Goal: Task Accomplishment & Management: Complete application form

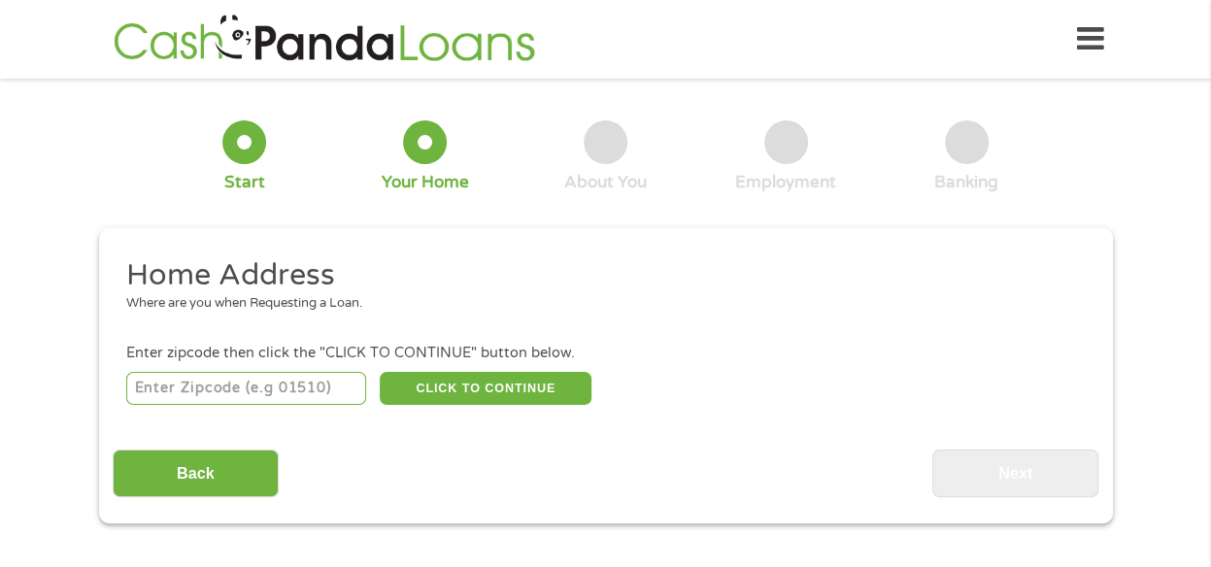
click at [266, 381] on input "number" at bounding box center [246, 388] width 240 height 33
type input "61554"
click at [525, 394] on button "CLICK TO CONTINUE" at bounding box center [486, 388] width 212 height 33
type input "61554"
type input "Pekin"
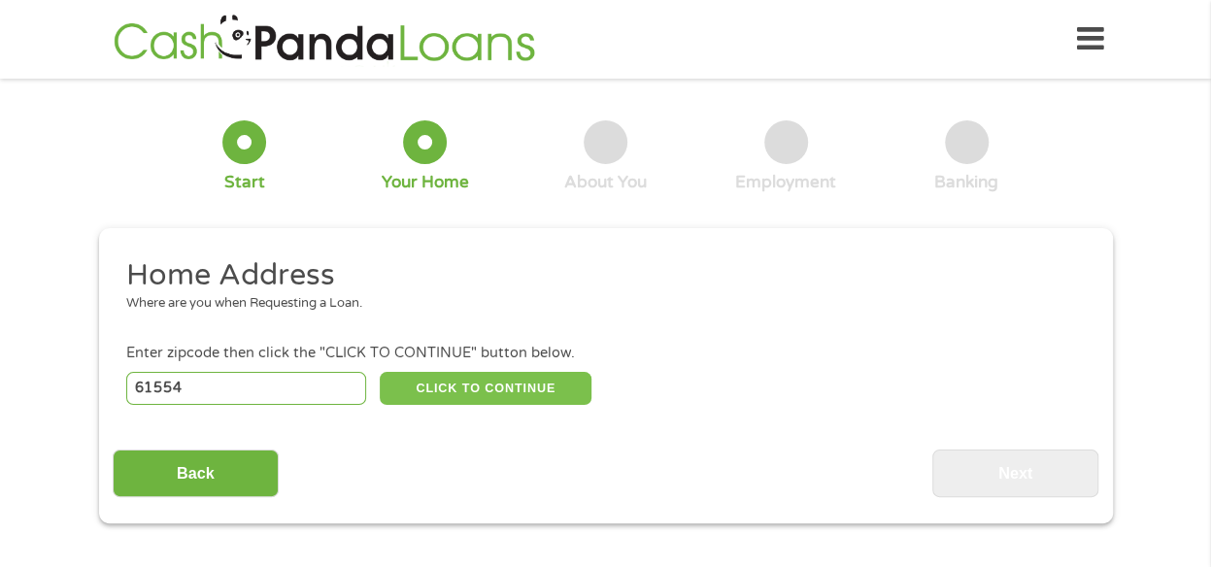
select select "[US_STATE]"
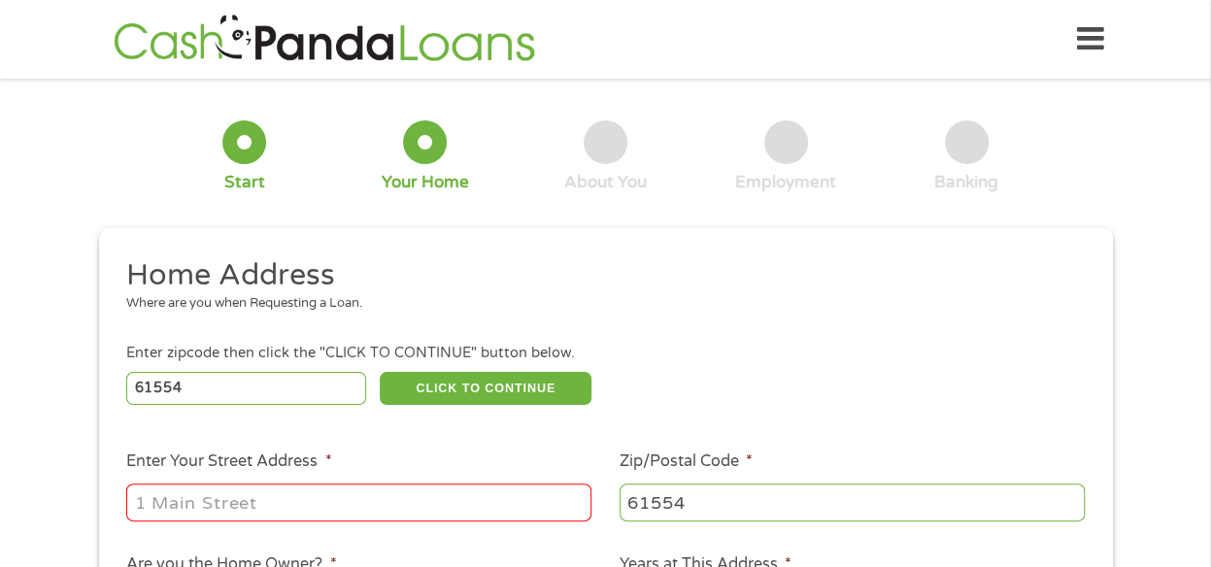
click at [299, 507] on input "Enter Your Street Address *" at bounding box center [358, 502] width 465 height 37
type input "[STREET_ADDRESS]"
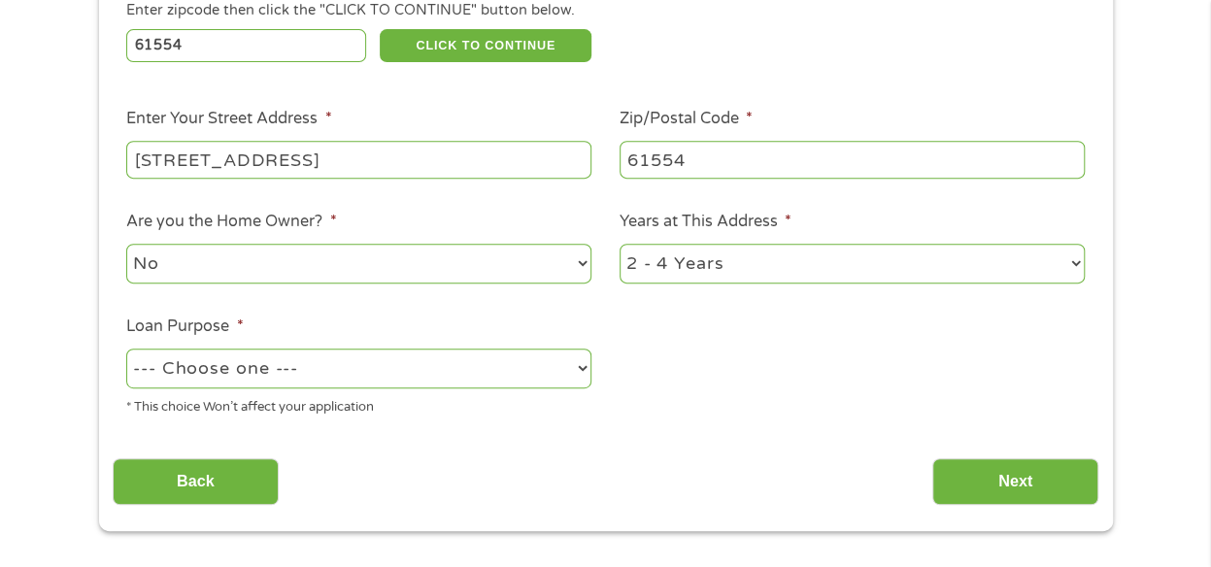
scroll to position [389, 0]
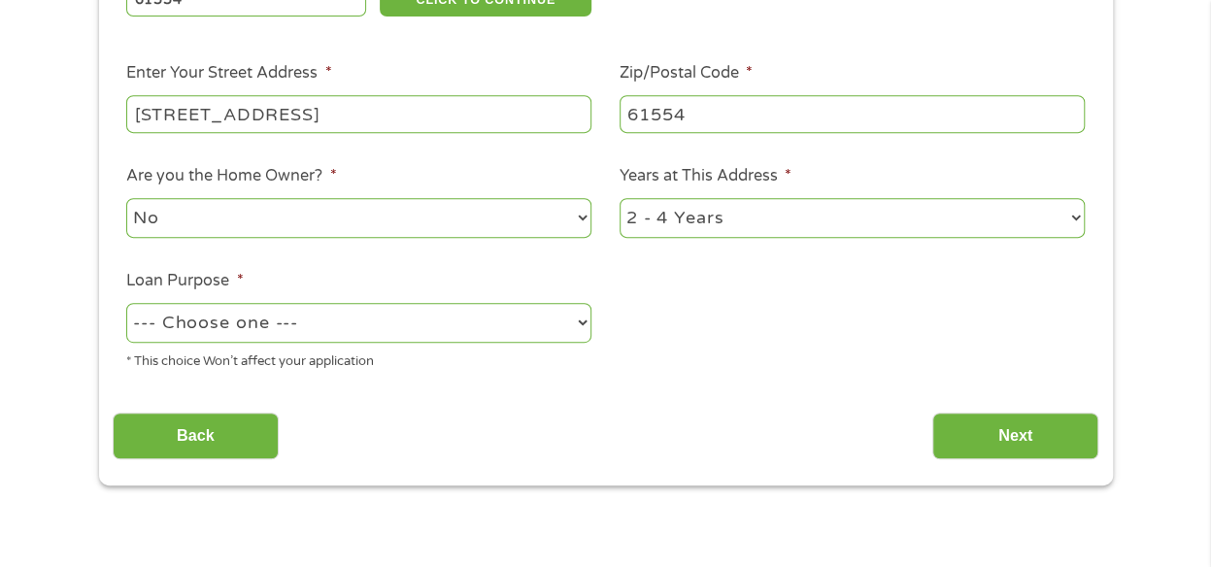
click at [245, 308] on select "--- Choose one --- Pay Bills Debt Consolidation Home Improvement Major Purchase…" at bounding box center [358, 323] width 465 height 40
select select "debtconsolidation"
click at [126, 304] on select "--- Choose one --- Pay Bills Debt Consolidation Home Improvement Major Purchase…" at bounding box center [358, 323] width 465 height 40
click at [1053, 428] on input "Next" at bounding box center [1015, 437] width 166 height 48
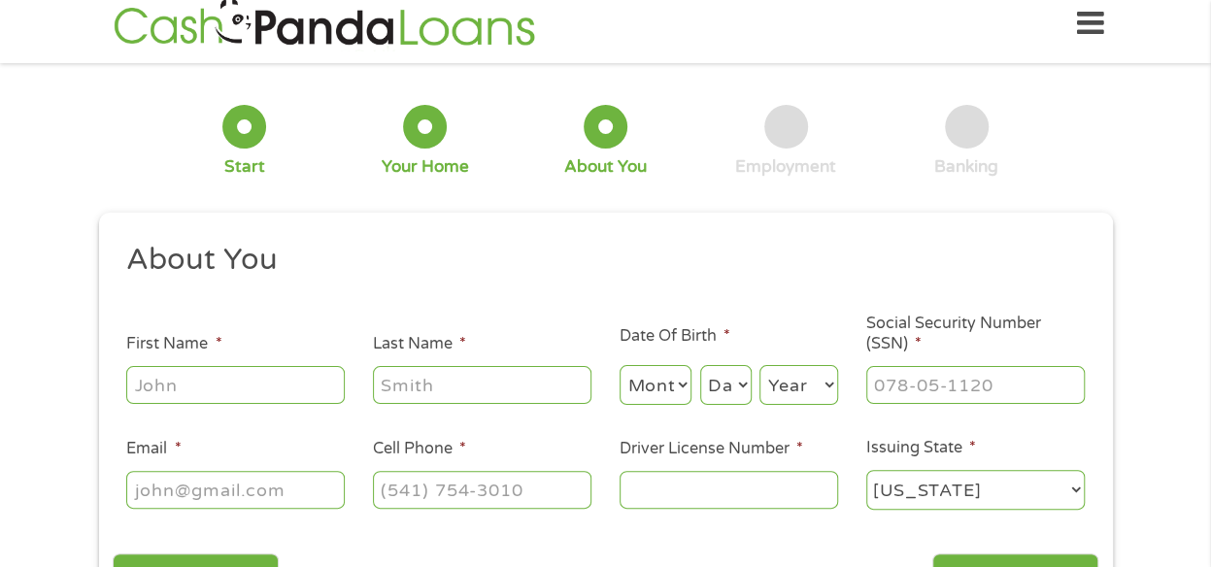
scroll to position [0, 0]
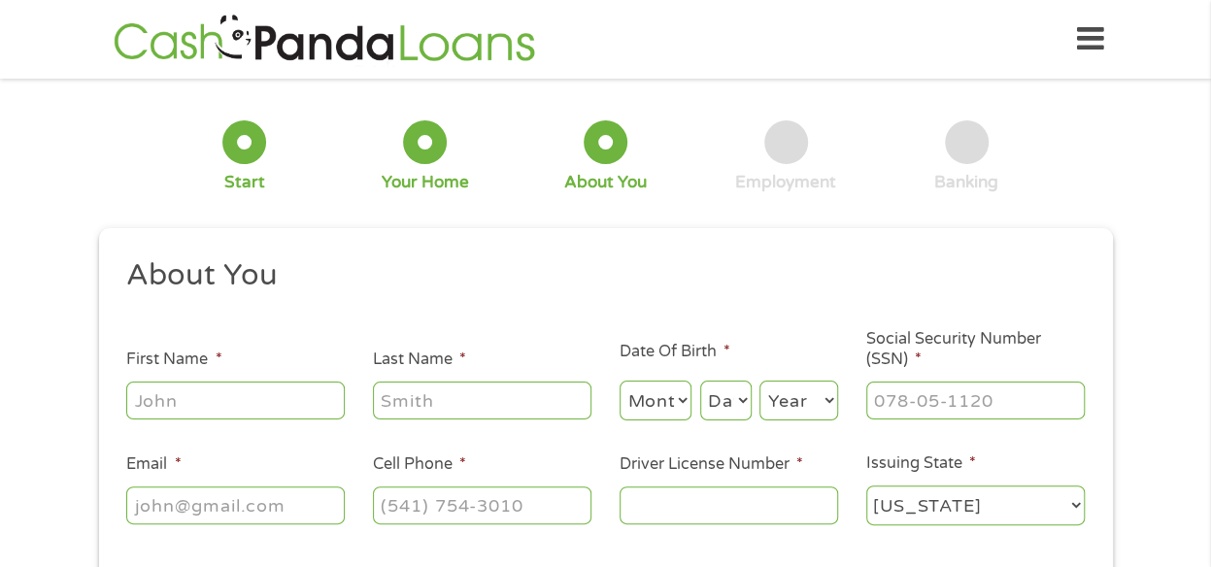
click at [215, 399] on input "First Name *" at bounding box center [235, 400] width 219 height 37
type input "[PERSON_NAME]"
type input "[EMAIL_ADDRESS][DOMAIN_NAME]"
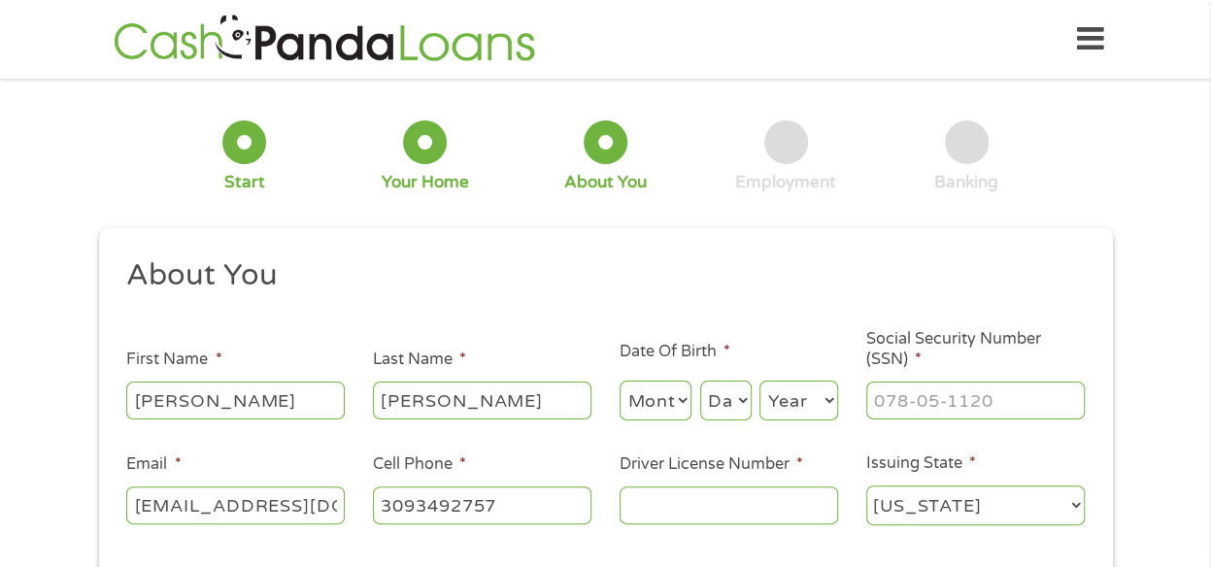
type input "[PHONE_NUMBER]"
click at [676, 384] on select "Month 1 2 3 4 5 6 7 8 9 10 11 12" at bounding box center [656, 401] width 73 height 40
select select "1"
click at [620, 382] on select "Month 1 2 3 4 5 6 7 8 9 10 11 12" at bounding box center [656, 401] width 73 height 40
click at [733, 382] on select "Day 1 2 3 4 5 6 7 8 9 10 11 12 13 14 15 16 17 18 19 20 21 22 23 24 25 26 27 28 …" at bounding box center [725, 401] width 51 height 40
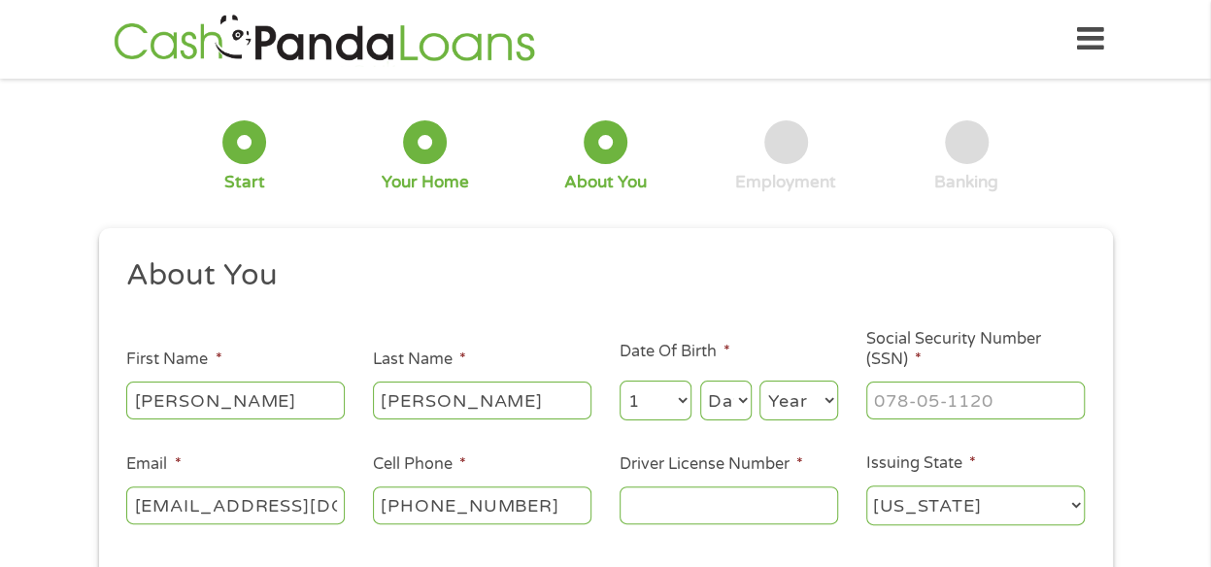
select select "9"
click at [700, 382] on select "Day 1 2 3 4 5 6 7 8 9 10 11 12 13 14 15 16 17 18 19 20 21 22 23 24 25 26 27 28 …" at bounding box center [725, 401] width 51 height 40
click at [796, 404] on select "Year [DATE] 2006 2005 2004 2003 2002 2001 2000 1999 1998 1997 1996 1995 1994 19…" at bounding box center [799, 401] width 79 height 40
select select "1979"
click at [760, 382] on select "Year [DATE] 2006 2005 2004 2003 2002 2001 2000 1999 1998 1997 1996 1995 1994 19…" at bounding box center [799, 401] width 79 height 40
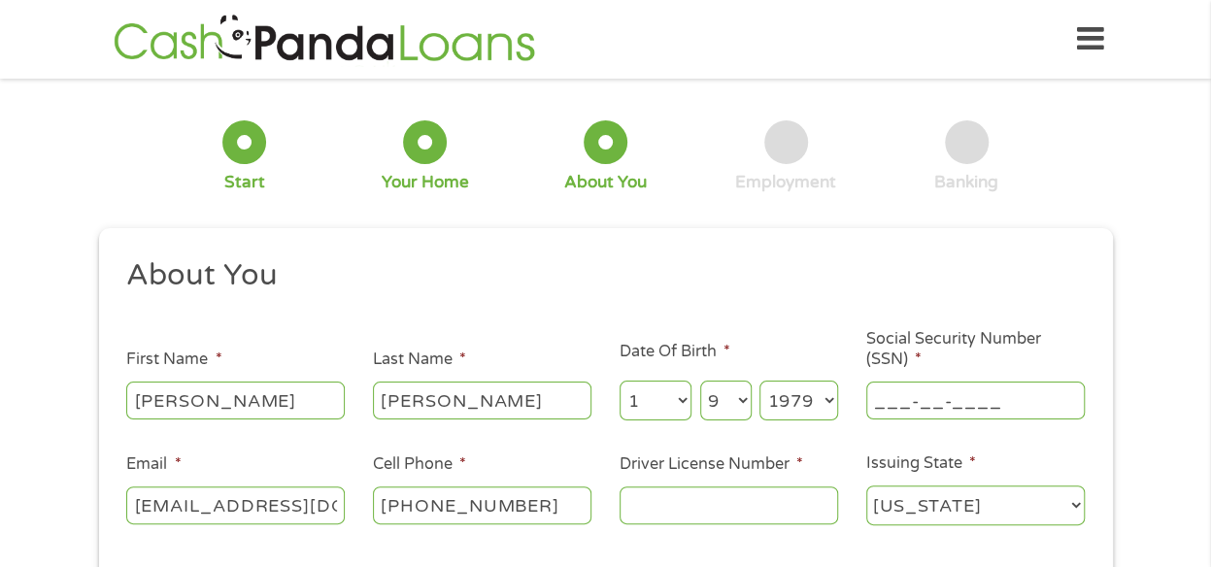
click at [898, 401] on input "___-__-____" at bounding box center [975, 400] width 219 height 37
type input "331-76-9147"
click at [704, 510] on input "Driver License Number *" at bounding box center [729, 505] width 219 height 37
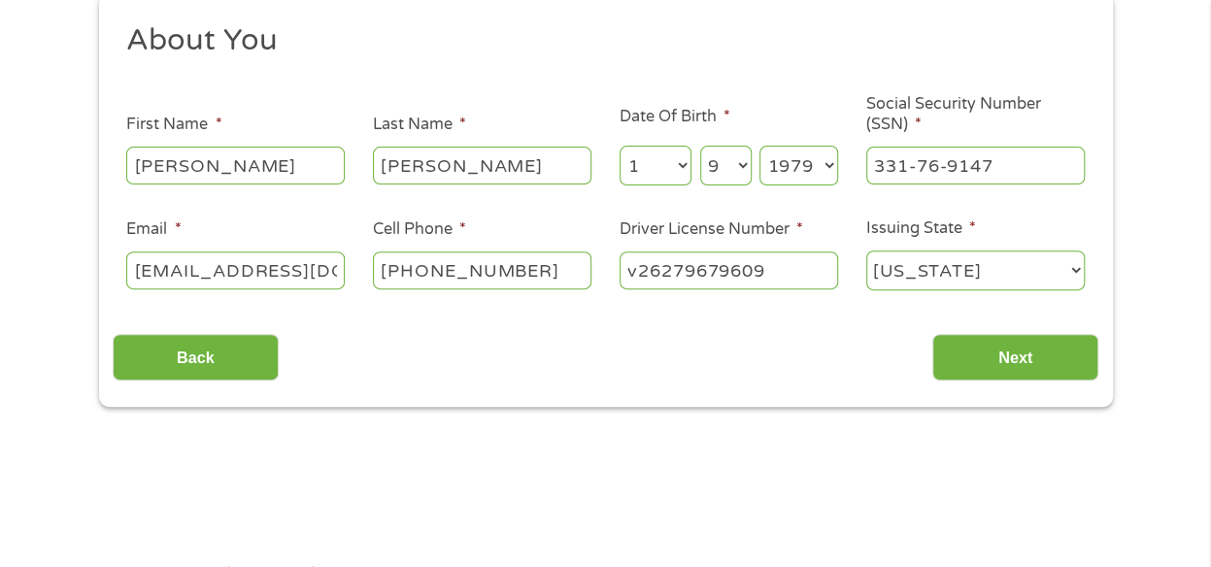
scroll to position [291, 0]
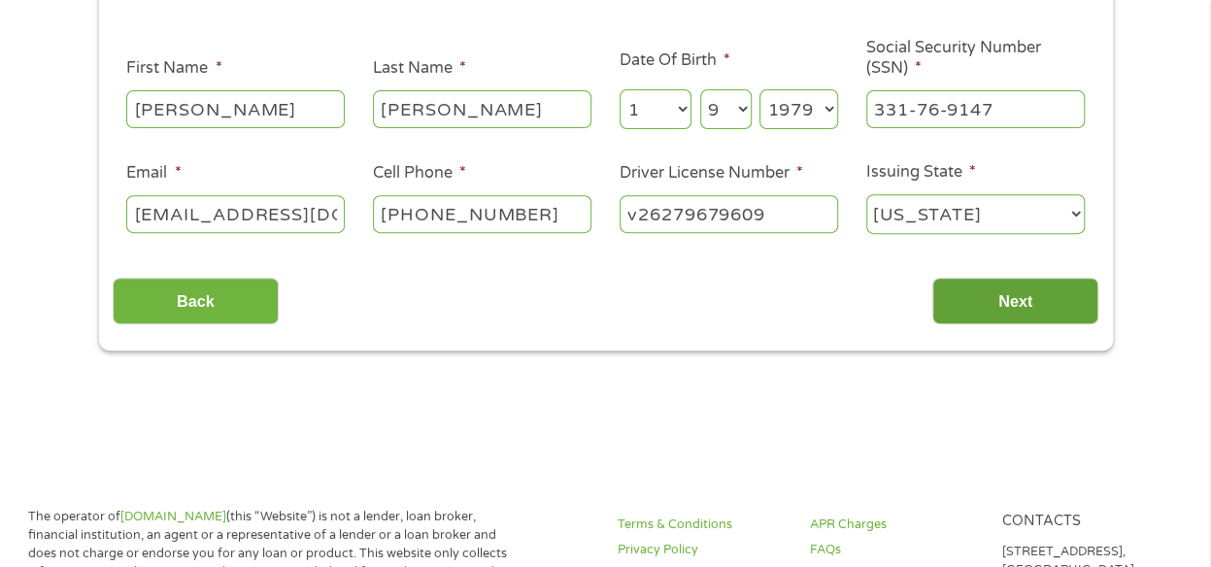
type input "v26279679609"
click at [1007, 302] on input "Next" at bounding box center [1015, 302] width 166 height 48
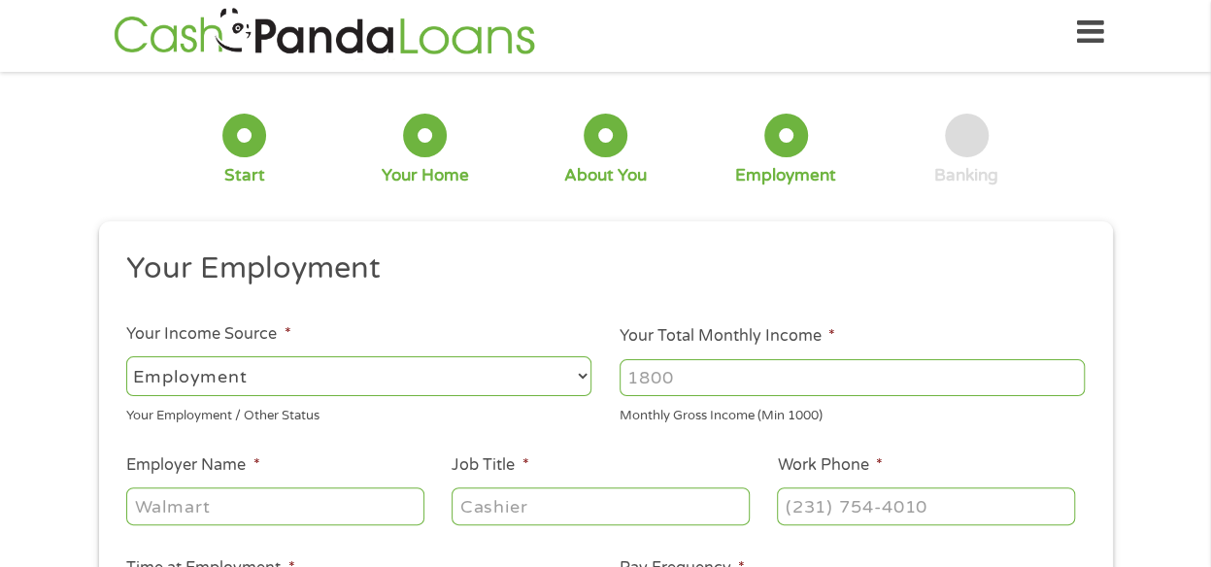
scroll to position [0, 0]
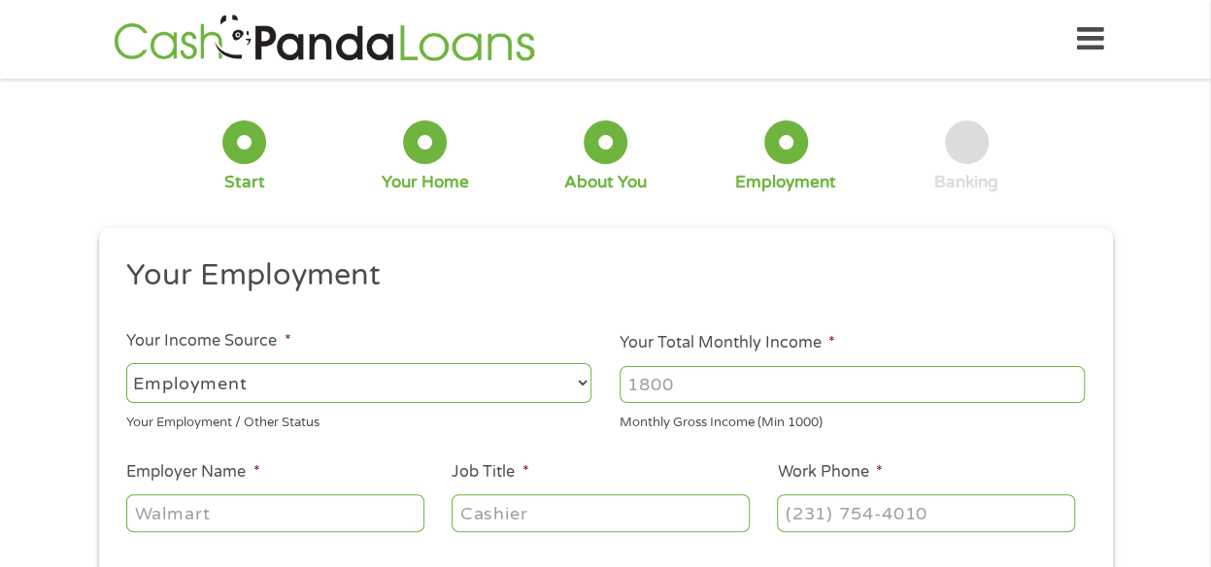
click at [287, 377] on select "--- Choose one --- Employment [DEMOGRAPHIC_DATA] Benefits" at bounding box center [358, 383] width 465 height 40
click at [126, 363] on select "--- Choose one --- Employment [DEMOGRAPHIC_DATA] Benefits" at bounding box center [358, 383] width 465 height 40
click at [721, 389] on input "Your Total Monthly Income *" at bounding box center [852, 384] width 465 height 37
type input "4200"
click at [246, 512] on input "Employer Name *" at bounding box center [274, 512] width 297 height 37
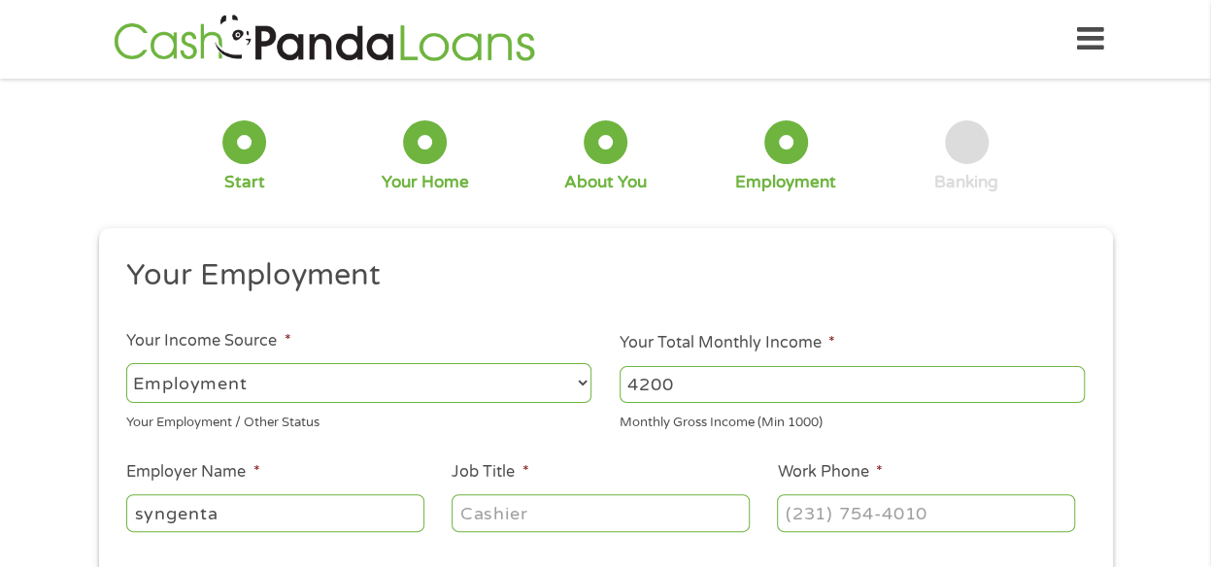
click at [183, 518] on input "syngenta" at bounding box center [274, 512] width 297 height 37
type input "Syngenta"
click at [537, 518] on input "Job Title *" at bounding box center [600, 512] width 297 height 37
click at [537, 518] on input "distrobution" at bounding box center [600, 512] width 297 height 37
type input "distribution Specialist"
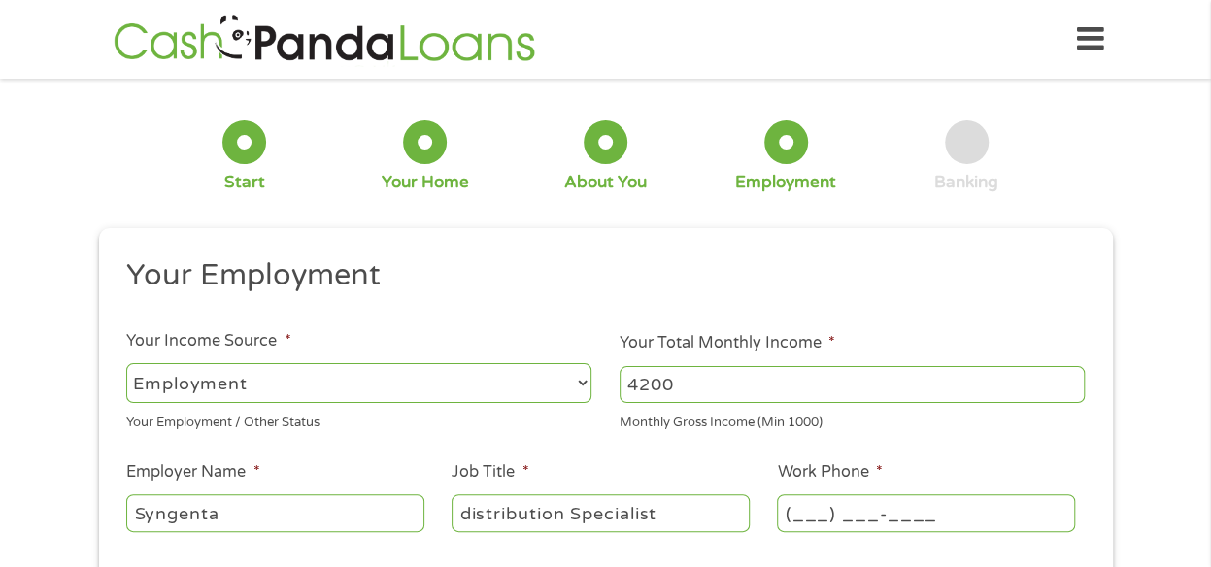
click at [874, 510] on input "(___) ___-____" at bounding box center [925, 512] width 297 height 37
type input "[PHONE_NUMBER]"
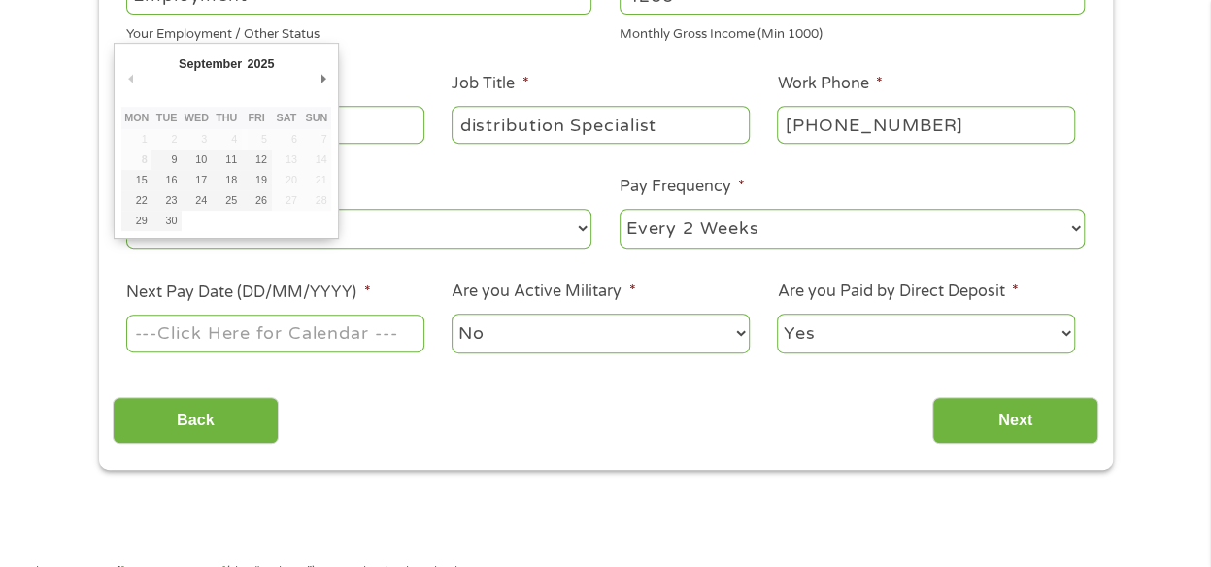
click at [223, 335] on input "Next Pay Date (DD/MM/YYYY) *" at bounding box center [274, 333] width 297 height 37
type input "[DATE]"
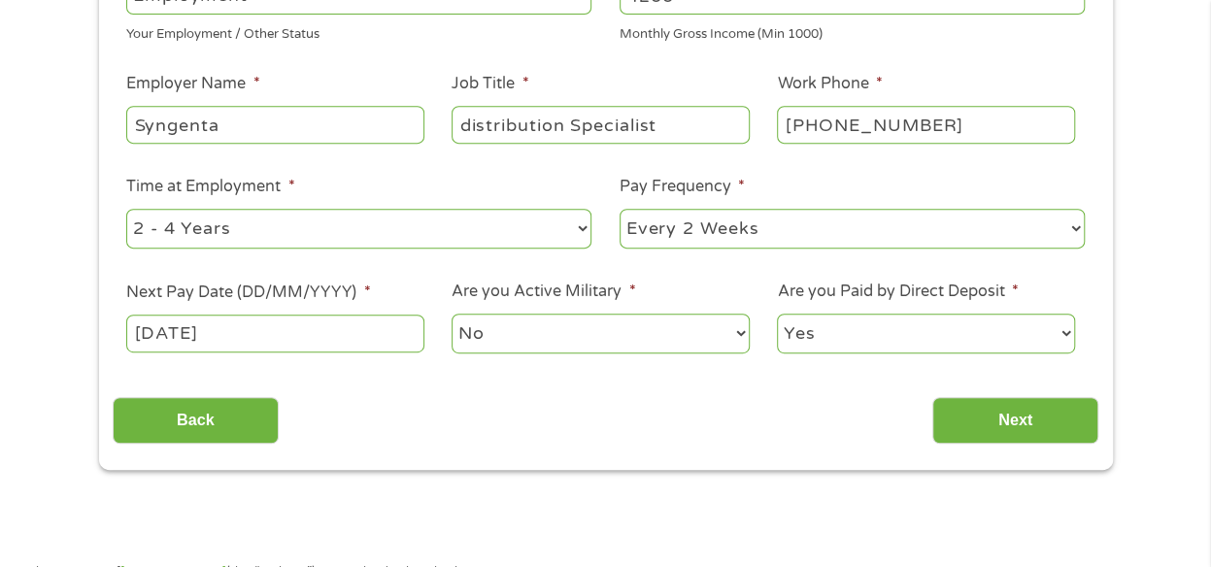
click at [548, 343] on select "No Yes" at bounding box center [600, 334] width 297 height 40
click at [849, 327] on select "Yes No" at bounding box center [925, 334] width 297 height 40
click at [777, 314] on select "Yes No" at bounding box center [925, 334] width 297 height 40
click at [999, 423] on input "Next" at bounding box center [1015, 421] width 166 height 48
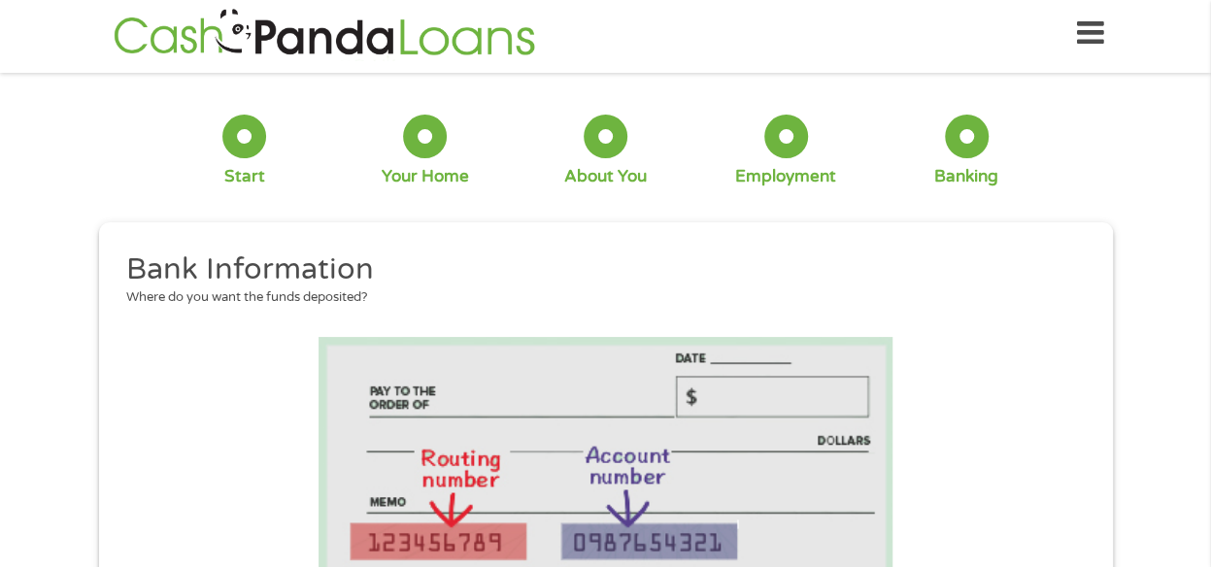
scroll to position [194, 0]
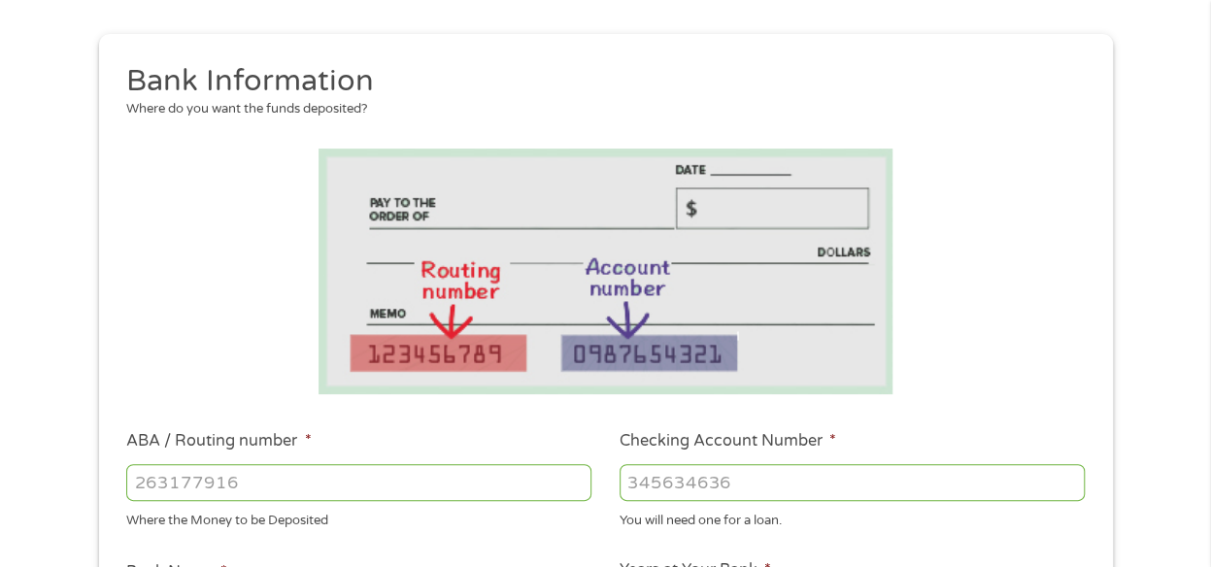
click at [371, 487] on input "ABA / Routing number *" at bounding box center [358, 482] width 465 height 37
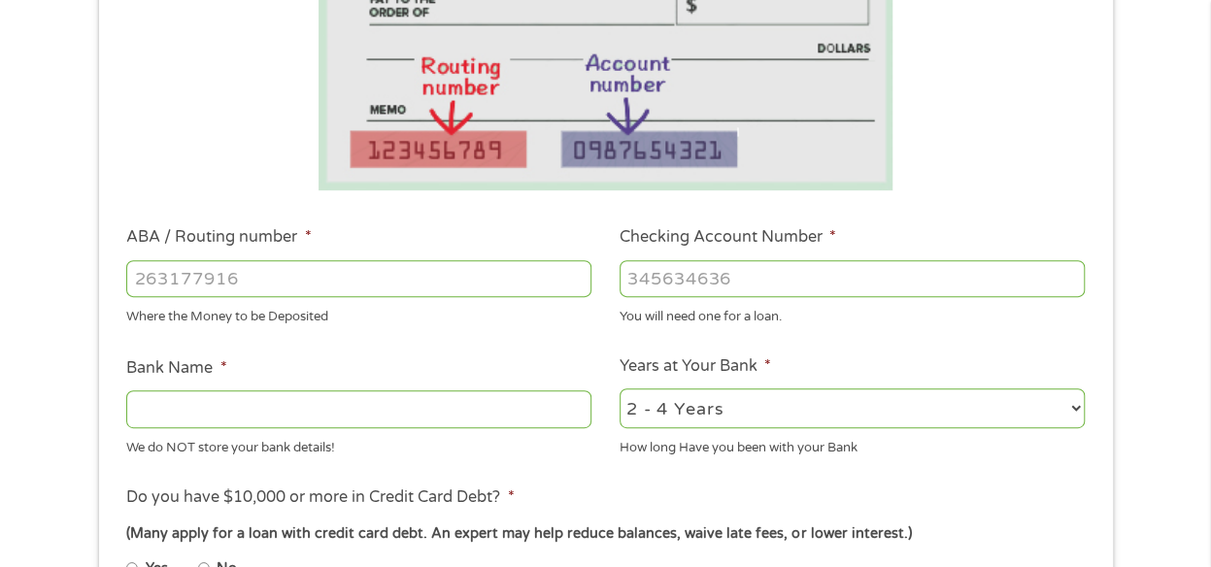
scroll to position [389, 0]
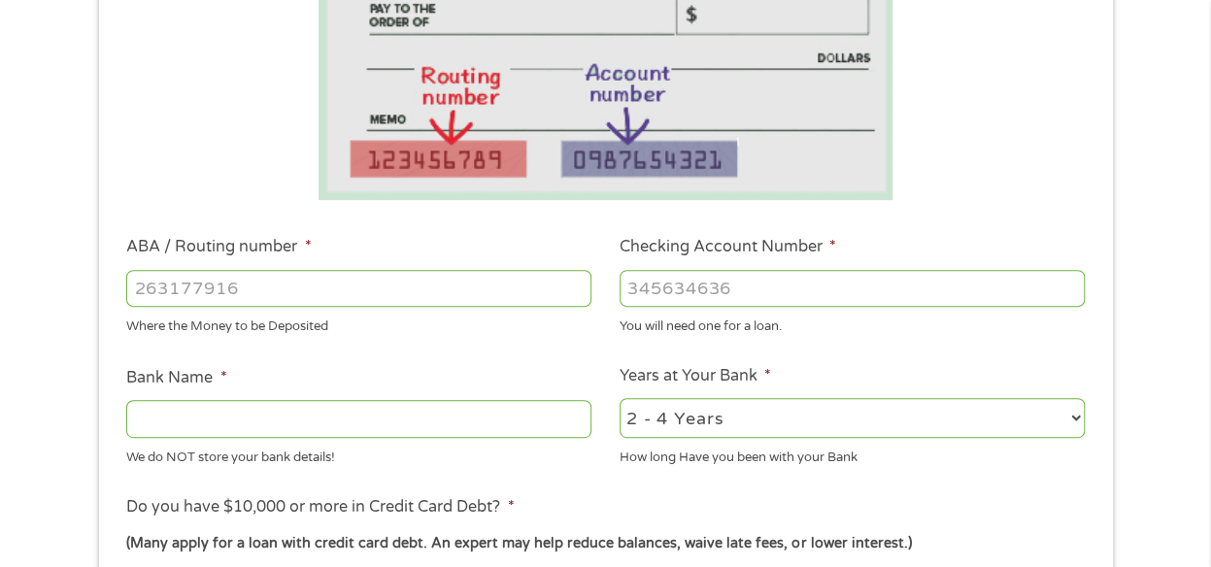
click at [185, 419] on input "Bank Name *" at bounding box center [358, 418] width 465 height 37
click at [142, 424] on input "Bank Name *" at bounding box center [358, 418] width 465 height 37
type input "031101334"
click at [726, 285] on input "Checking Account Number *" at bounding box center [852, 288] width 465 height 37
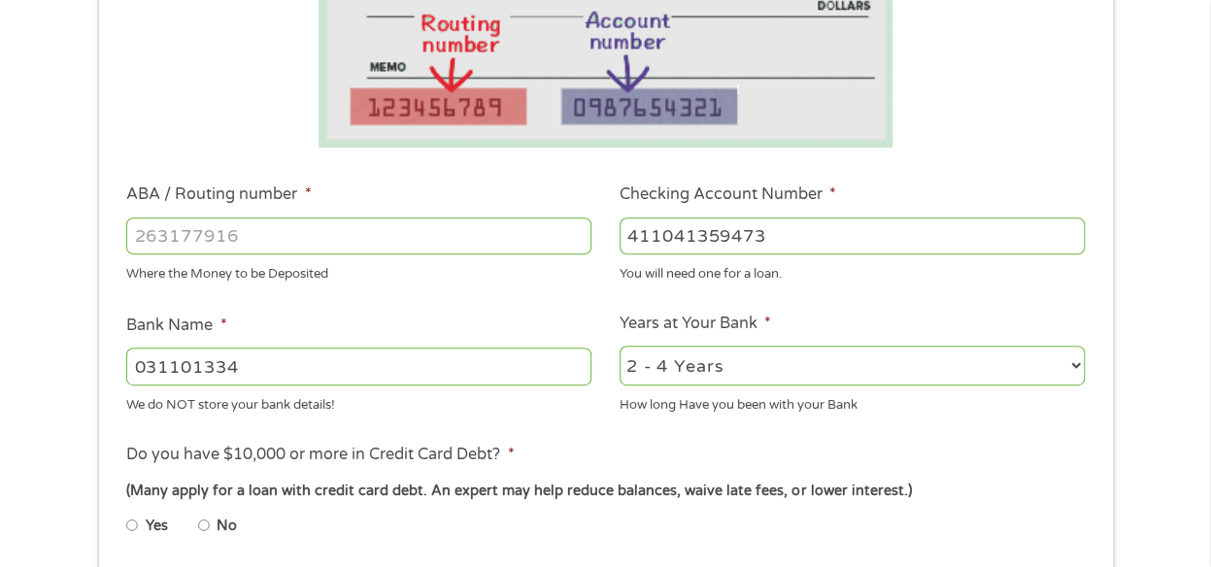
scroll to position [583, 0]
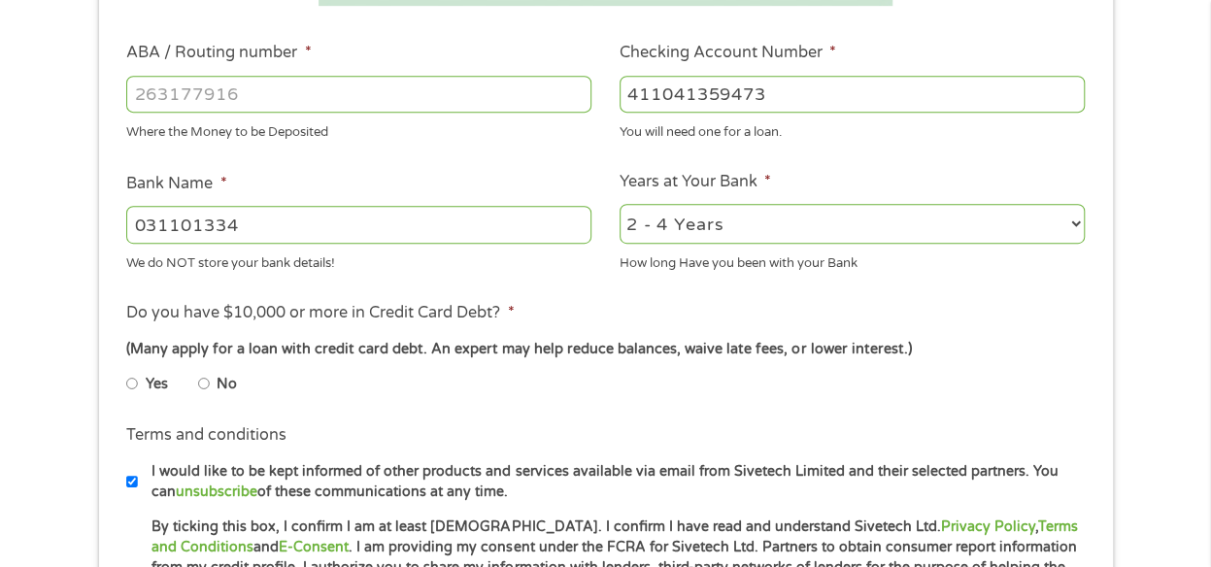
type input "411041359473"
click at [193, 383] on li "Yes" at bounding box center [162, 384] width 72 height 38
drag, startPoint x: 201, startPoint y: 384, endPoint x: 195, endPoint y: 402, distance: 19.4
click at [201, 384] on input "No" at bounding box center [204, 383] width 12 height 31
radio input "true"
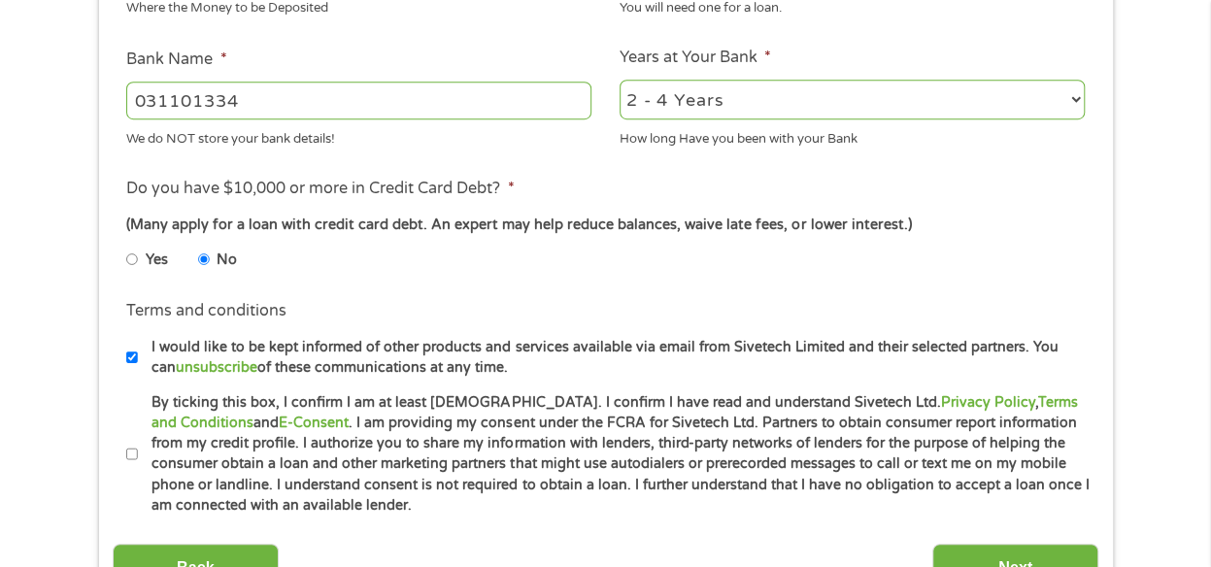
scroll to position [777, 0]
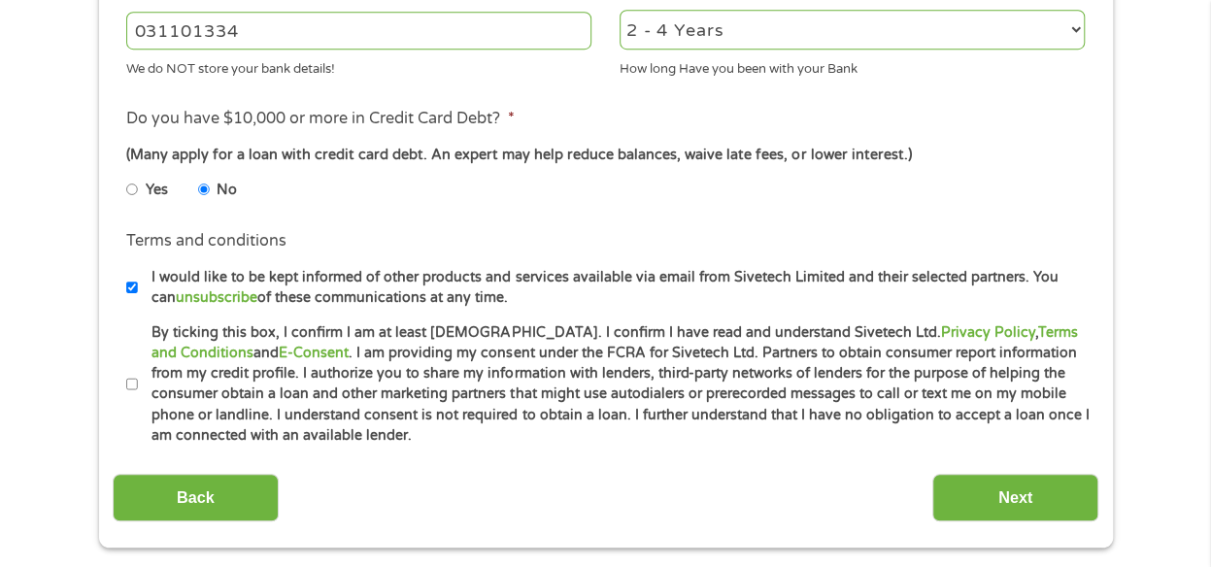
click at [126, 385] on input "By ticking this box, I confirm I am at least [DEMOGRAPHIC_DATA]. I confirm I ha…" at bounding box center [132, 384] width 12 height 31
checkbox input "true"
click at [1043, 498] on input "Next" at bounding box center [1015, 498] width 166 height 48
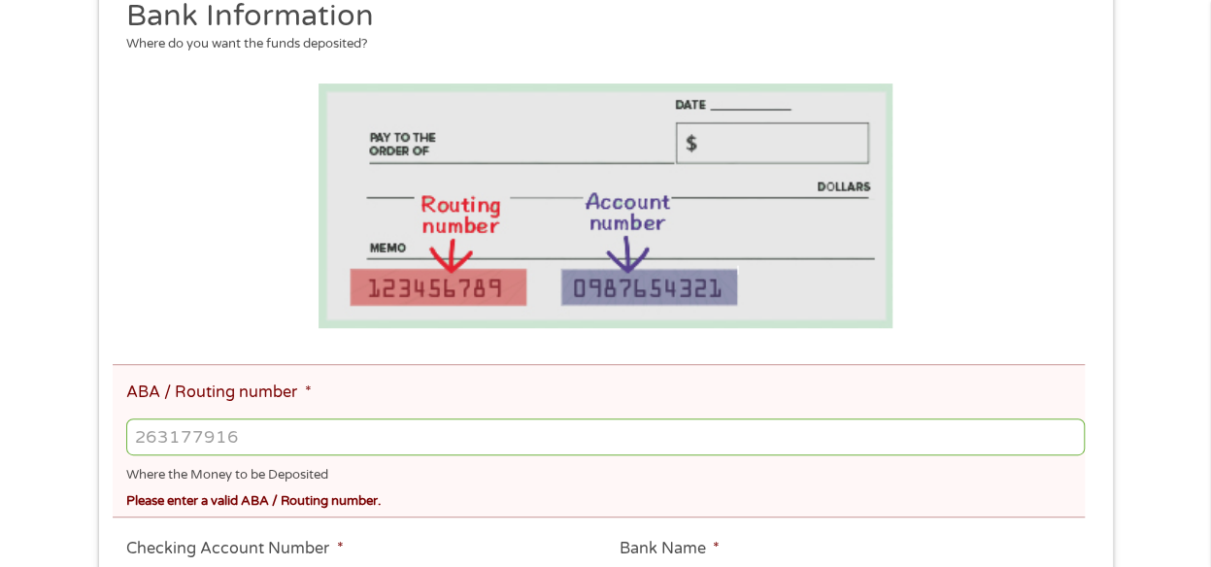
scroll to position [389, 0]
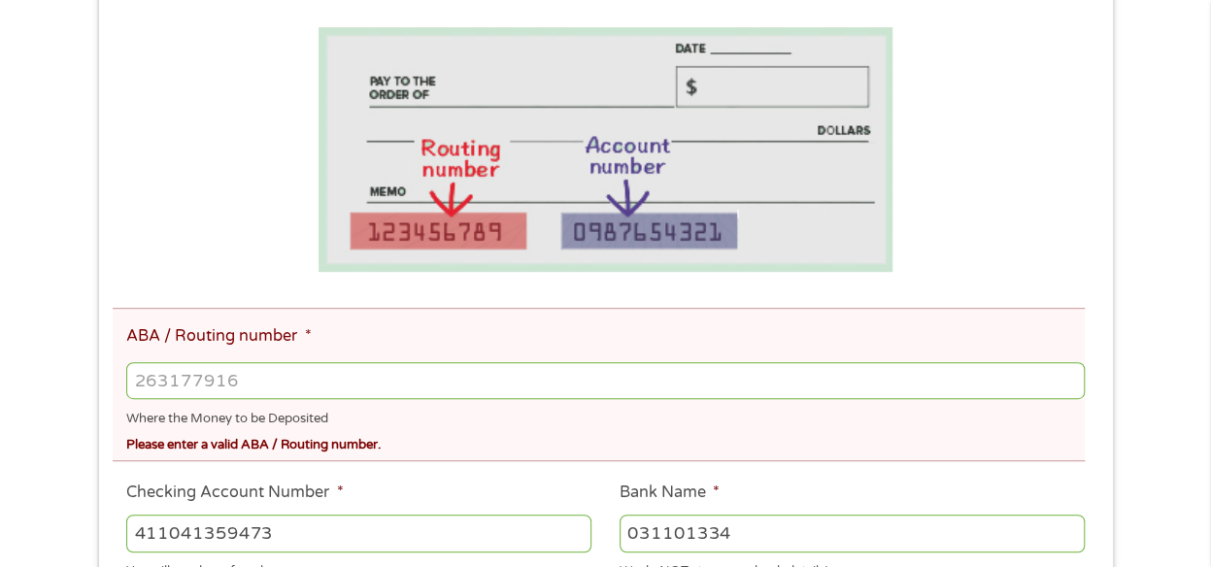
click at [258, 386] on input "ABA / Routing number *" at bounding box center [605, 380] width 958 height 37
drag, startPoint x: 752, startPoint y: 519, endPoint x: 565, endPoint y: 539, distance: 187.6
click at [565, 539] on ul "Bank Information Where do you want the funds deposited? ABA / Routing number * …" at bounding box center [606, 510] width 986 height 1139
click at [178, 394] on input "ABA / Routing number *" at bounding box center [605, 380] width 958 height 37
type input "031101334"
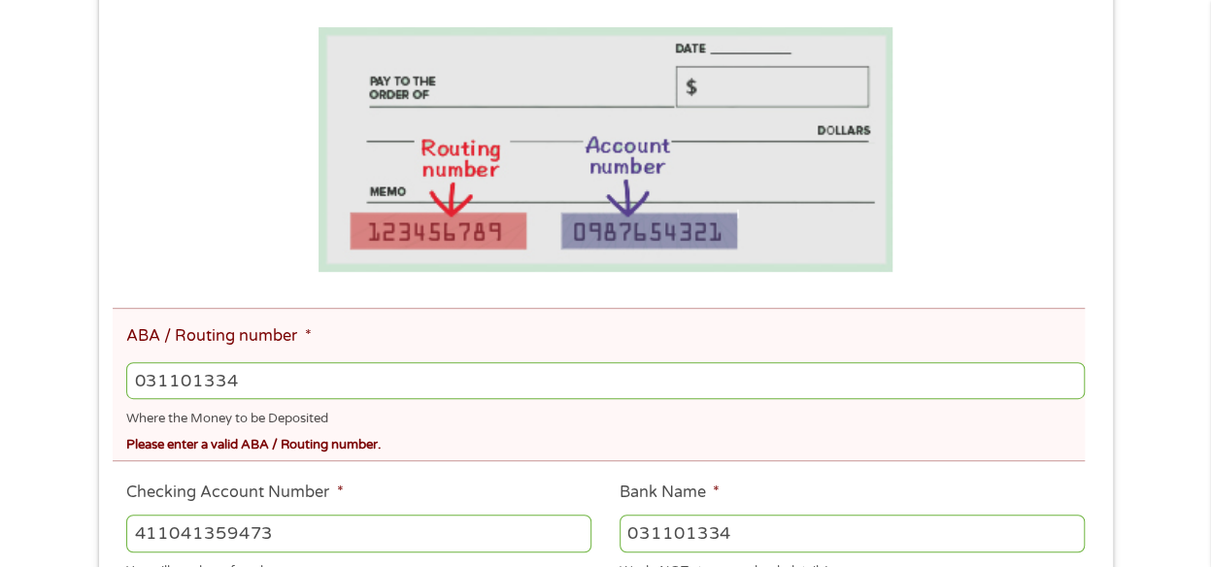
type input "SoFi Bank, National Association"
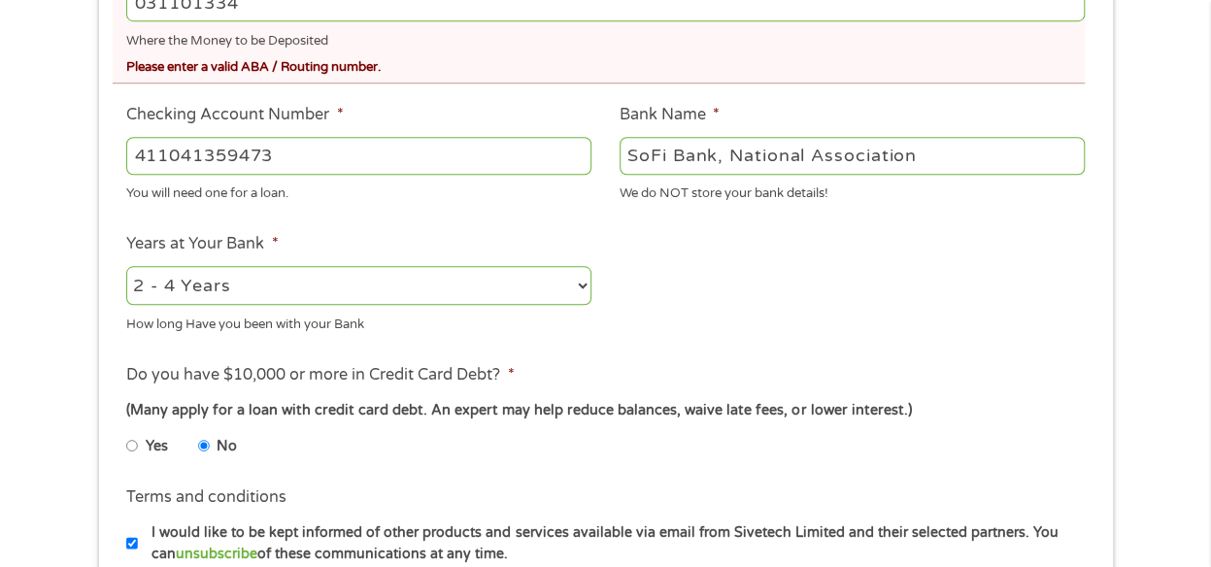
scroll to position [971, 0]
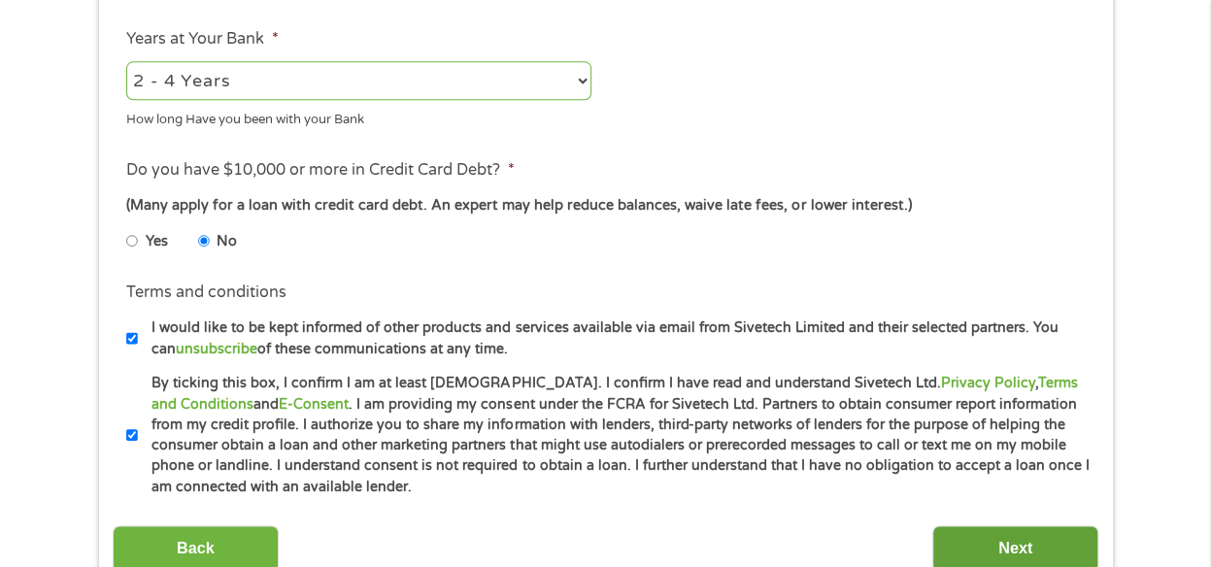
type input "031101334"
click at [991, 535] on input "Next" at bounding box center [1015, 549] width 166 height 48
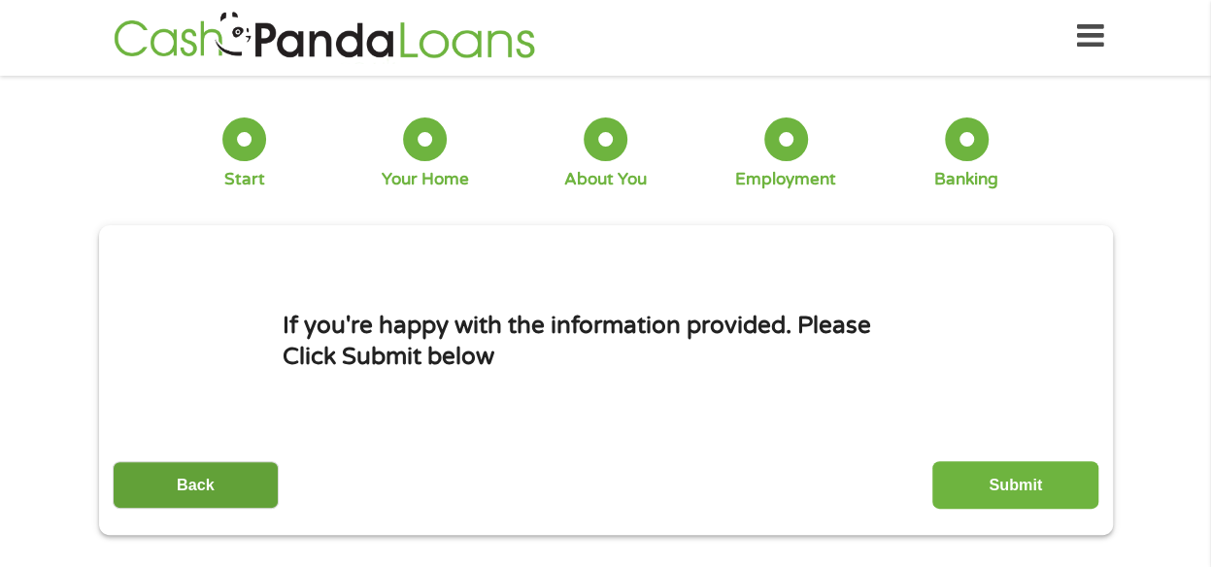
scroll to position [0, 0]
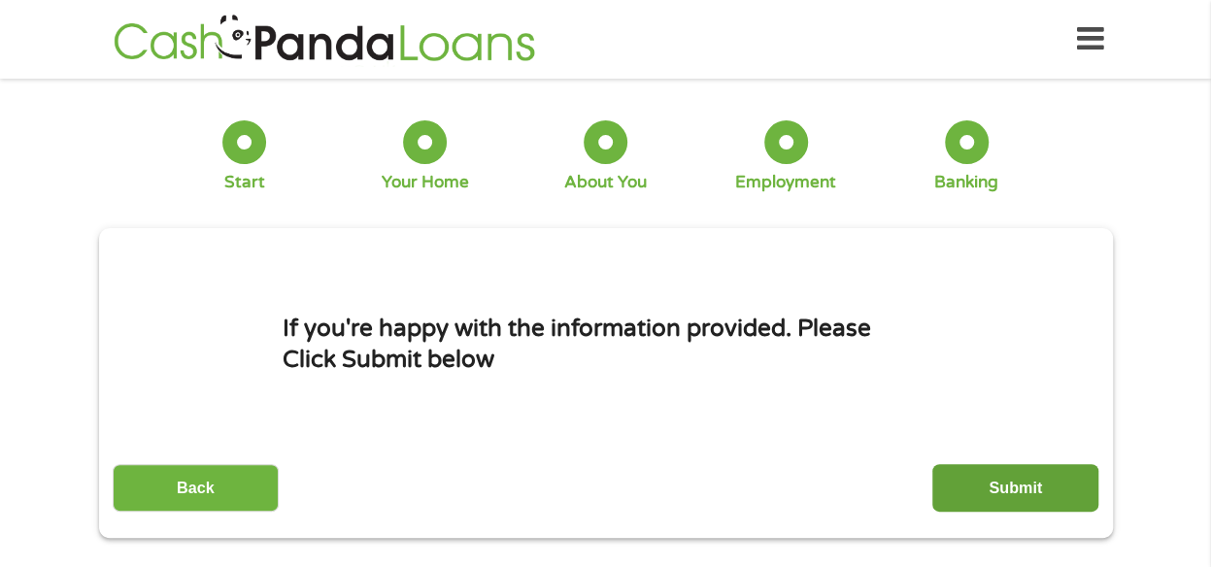
click at [1039, 499] on input "Submit" at bounding box center [1015, 488] width 166 height 48
